Goal: Transaction & Acquisition: Subscribe to service/newsletter

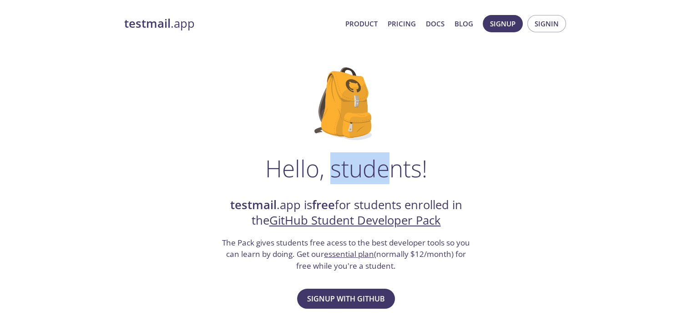
drag, startPoint x: 327, startPoint y: 186, endPoint x: 393, endPoint y: 183, distance: 66.5
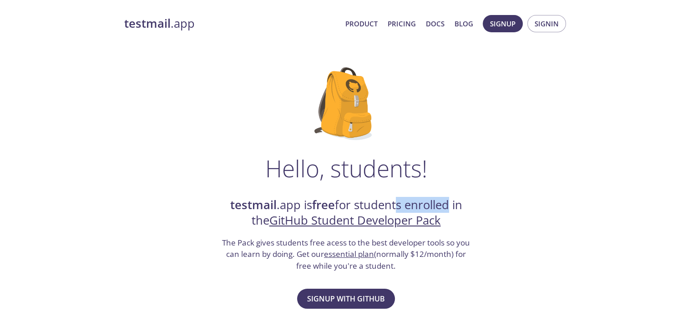
drag, startPoint x: 413, startPoint y: 206, endPoint x: 442, endPoint y: 206, distance: 28.7
click at [442, 206] on h2 "testmail .app is free for students enrolled in the GitHub Student Developer Pack" at bounding box center [346, 212] width 250 height 31
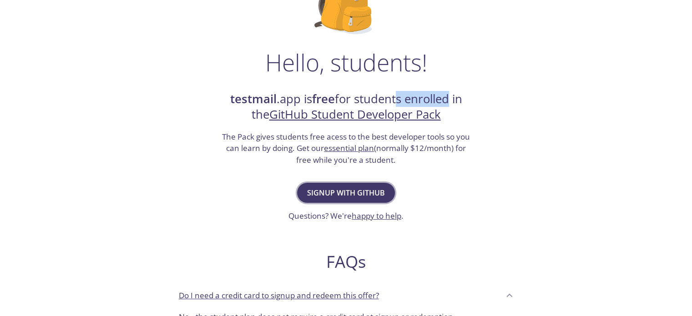
click at [349, 192] on span "Signup with GitHub" at bounding box center [346, 192] width 78 height 13
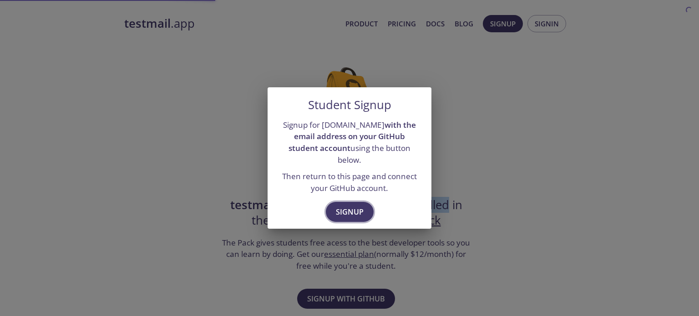
click at [346, 207] on span "Signup" at bounding box center [350, 212] width 28 height 13
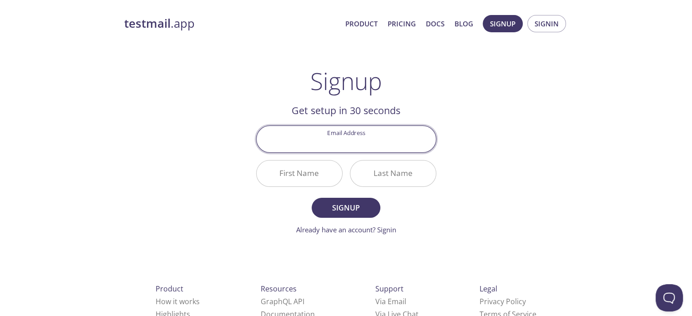
click at [338, 152] on div at bounding box center [346, 139] width 180 height 27
